Goal: Task Accomplishment & Management: Use online tool/utility

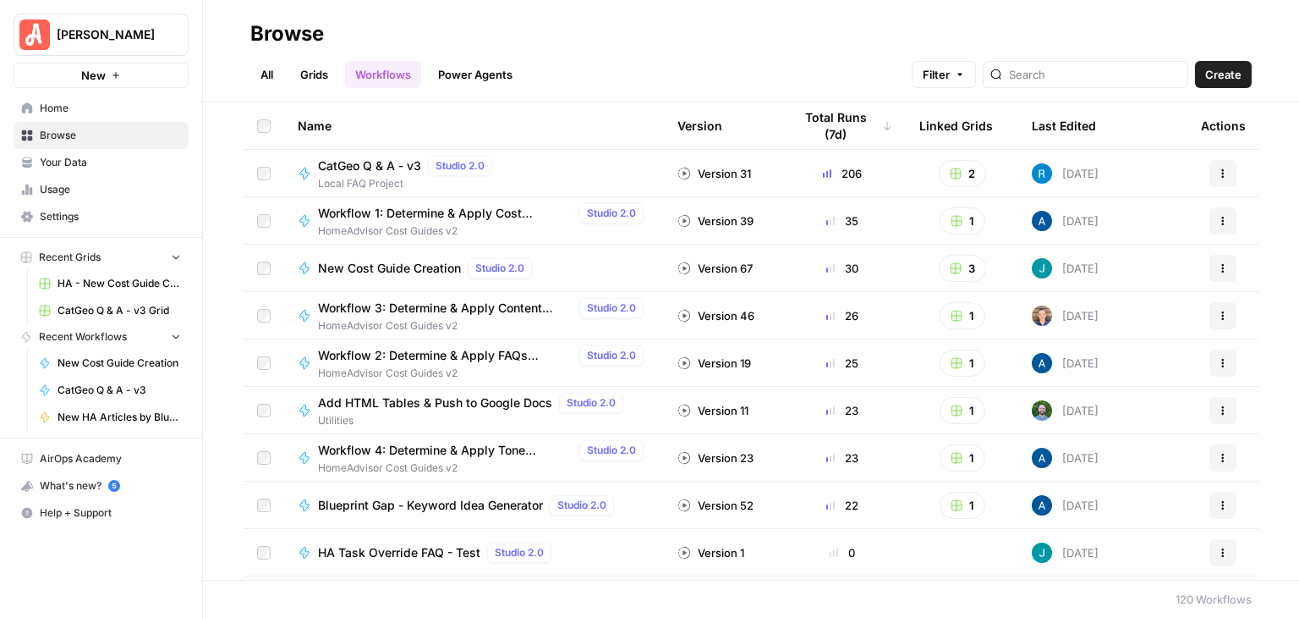
click at [140, 410] on span "New HA Articles by Blueprint" at bounding box center [120, 416] width 124 height 15
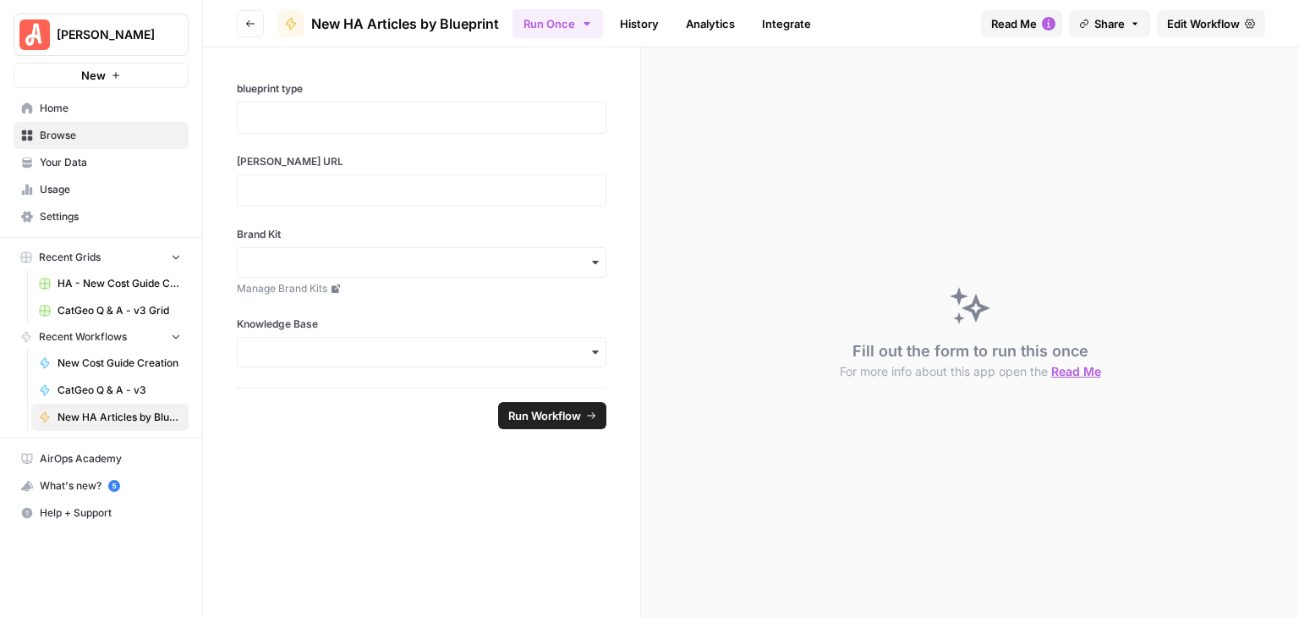
click at [1185, 25] on span "Edit Workflow" at bounding box center [1203, 23] width 73 height 17
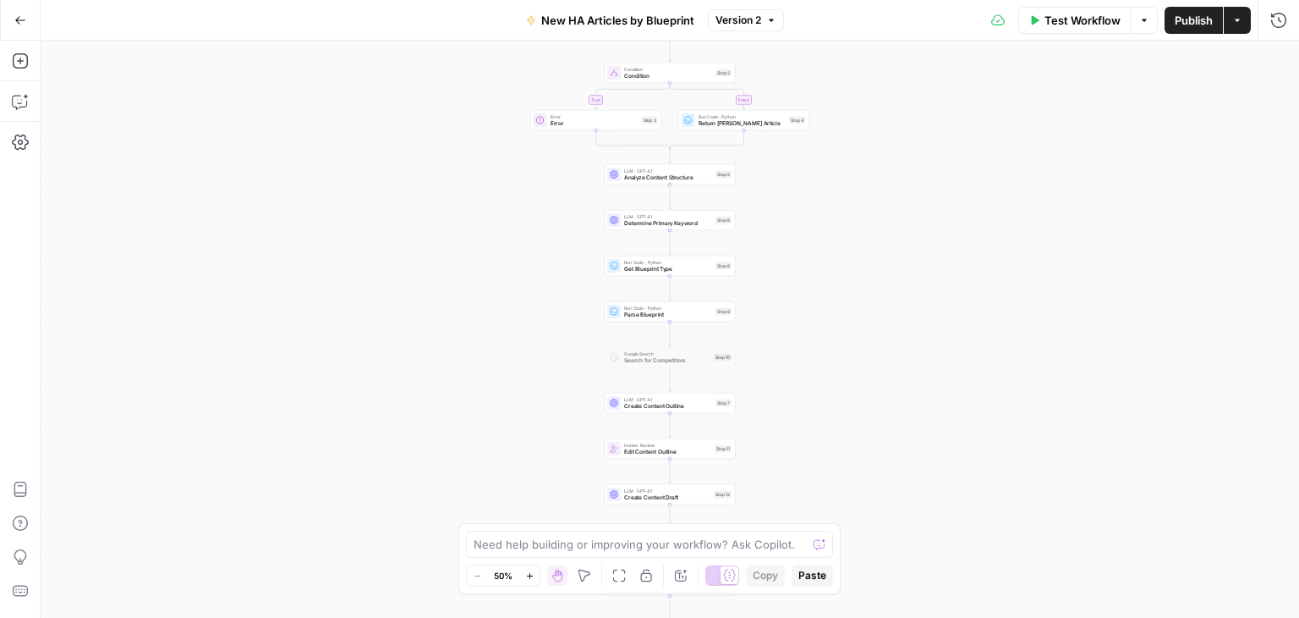
click at [532, 575] on icon "button" at bounding box center [529, 575] width 6 height 6
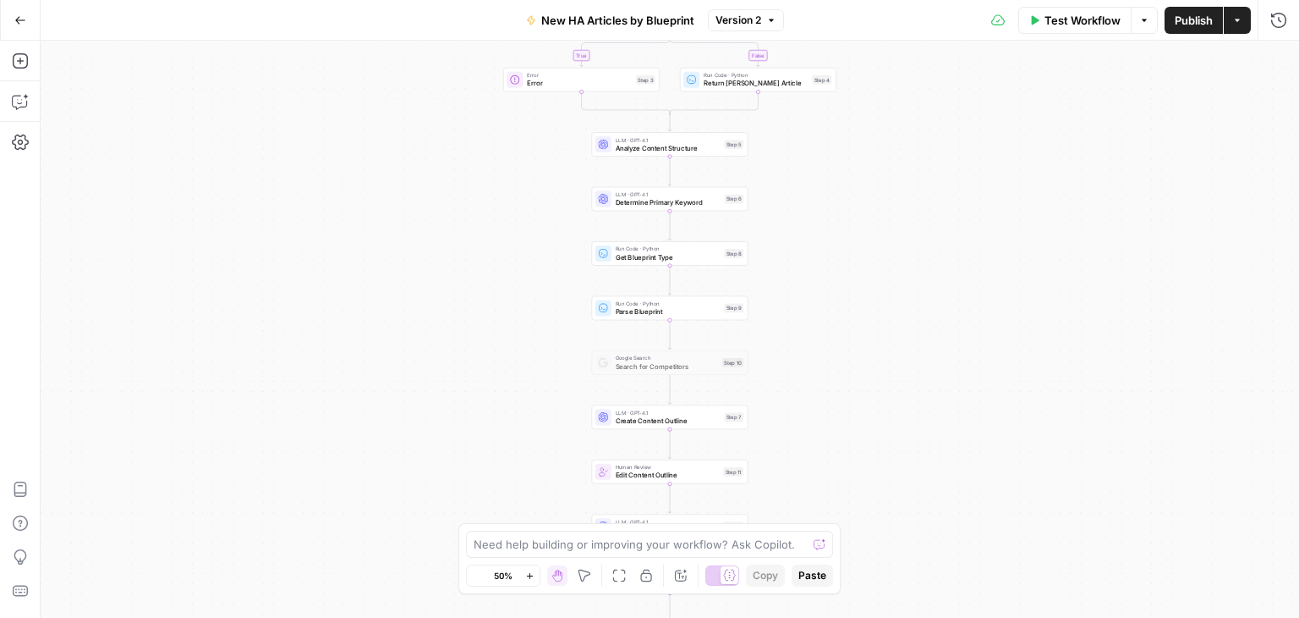
click at [532, 575] on icon "button" at bounding box center [529, 575] width 6 height 6
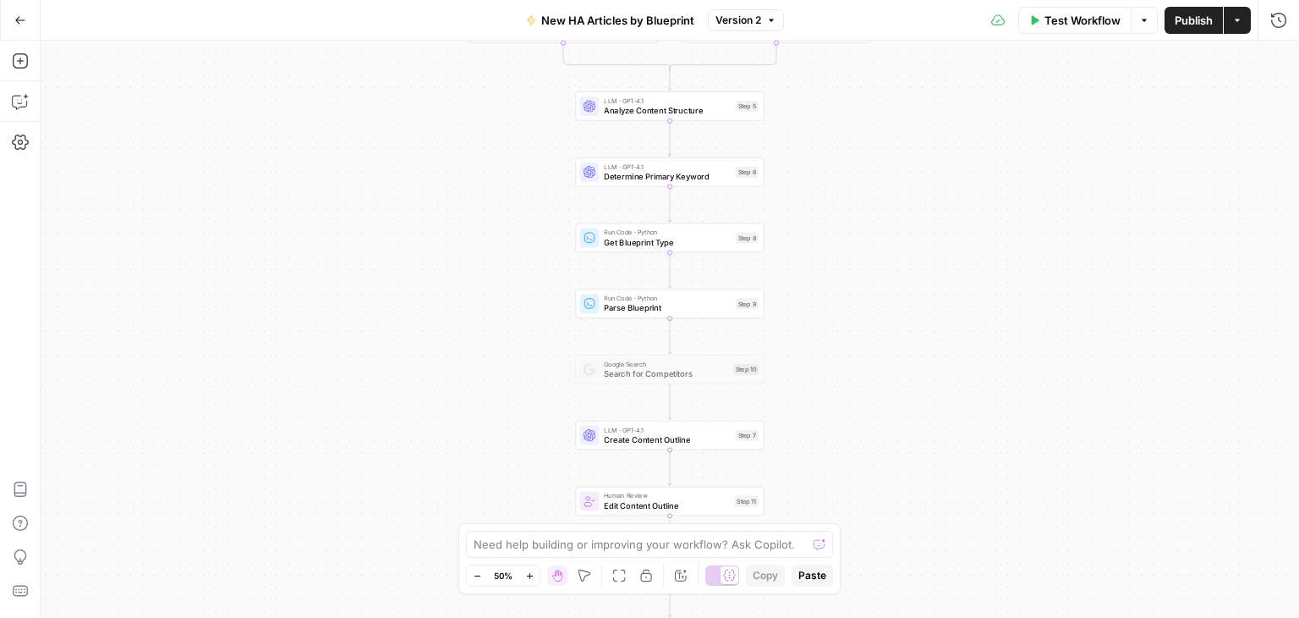
click at [532, 575] on icon "button" at bounding box center [529, 575] width 6 height 6
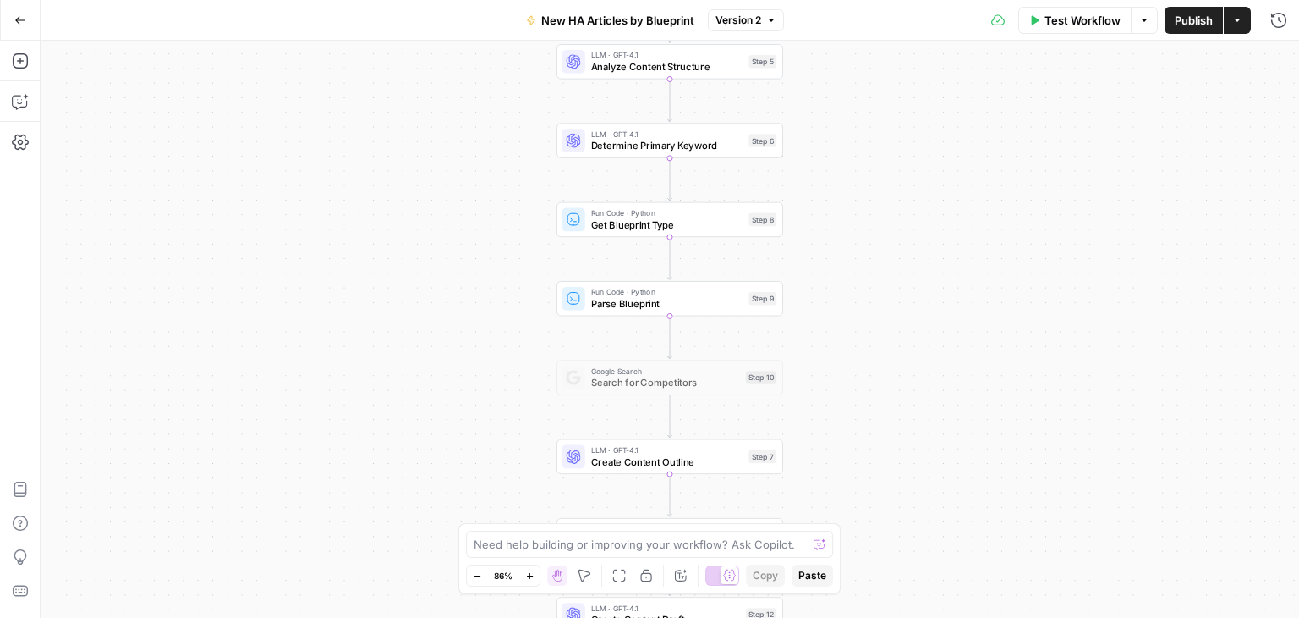
click at [532, 575] on icon "button" at bounding box center [529, 575] width 6 height 6
